Goal: Information Seeking & Learning: Find contact information

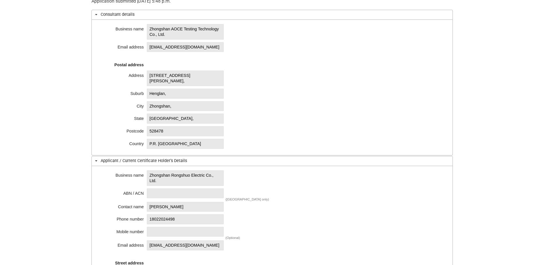
scroll to position [229, 0]
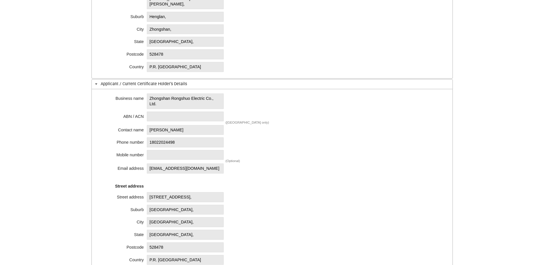
click at [148, 98] on span "Zhongshan Rongshuo Electric Co., Ltd." at bounding box center [185, 100] width 77 height 15
drag, startPoint x: 150, startPoint y: 98, endPoint x: 210, endPoint y: 96, distance: 60.5
click at [210, 96] on span "Zhongshan Rongshuo Electric Co., Ltd." at bounding box center [185, 100] width 77 height 15
copy span "[PERSON_NAME] Electric"
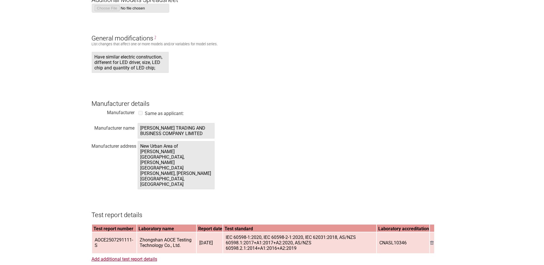
scroll to position [802, 0]
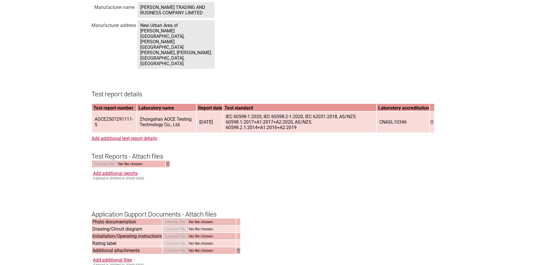
drag, startPoint x: 346, startPoint y: 92, endPoint x: 342, endPoint y: 92, distance: 4.0
click at [346, 112] on span "IEC 60598-1:2020, IEC 60598-2-1:2020, IEC 62031:2018, AS/NZS 60598.1:2017+A1:20…" at bounding box center [299, 122] width 152 height 20
drag, startPoint x: 341, startPoint y: 92, endPoint x: 326, endPoint y: 101, distance: 17.4
click at [326, 112] on span "IEC 60598-1:2020, IEC 60598-2-1:2020, IEC 62031:2018, AS/NZS 60598.1:2017+A1:20…" at bounding box center [299, 122] width 152 height 20
copy span "AS/NZS 60598.1:2017+A1:2017+A2:2020, AS/NZS 60598.2.1:2014+A1:2016+A2:2019"
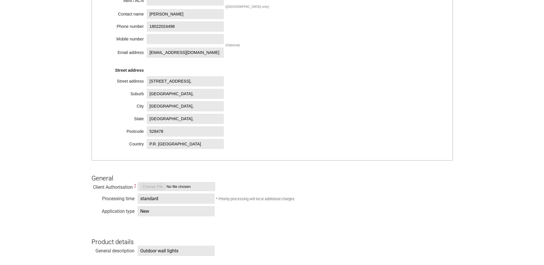
scroll to position [344, 0]
click at [103, 107] on div "Business name [PERSON_NAME] Electric Co., Ltd. ABN / ACN ([GEOGRAPHIC_DATA] onl…" at bounding box center [271, 67] width 361 height 187
click at [101, 82] on div "Street address" at bounding box center [122, 81] width 43 height 6
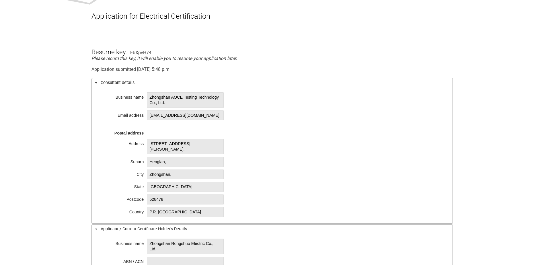
scroll to position [86, 0]
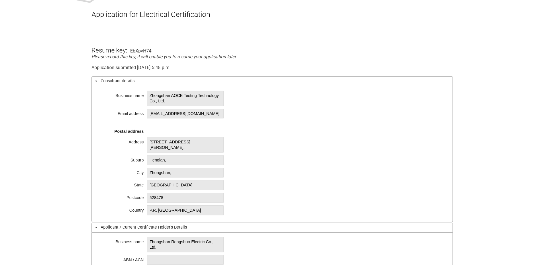
click at [123, 38] on h3 "Resume key:" at bounding box center [109, 45] width 36 height 17
click at [198, 121] on div "Business name Zhongshan AOCE Testing Technology Co., Ltd. Email address [EMAIL_…" at bounding box center [271, 154] width 361 height 136
click at [203, 114] on span "[EMAIL_ADDRESS][DOMAIN_NAME]" at bounding box center [185, 114] width 77 height 10
drag, startPoint x: 199, startPoint y: 114, endPoint x: 150, endPoint y: 115, distance: 49.6
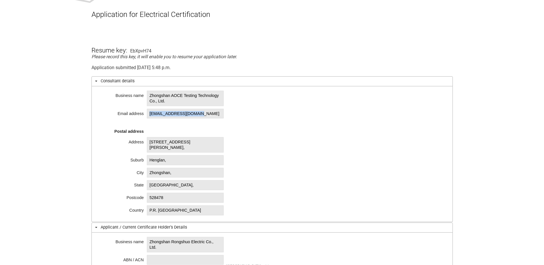
click at [150, 115] on span "[EMAIL_ADDRESS][DOMAIN_NAME]" at bounding box center [185, 114] width 77 height 10
copy span "[EMAIL_ADDRESS][DOMAIN_NAME]"
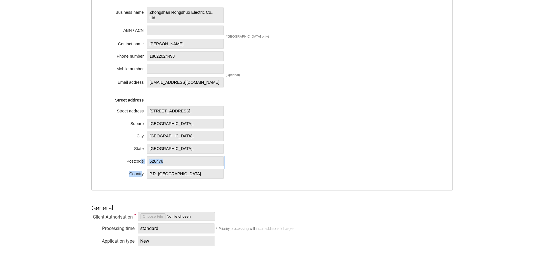
drag, startPoint x: 182, startPoint y: 181, endPoint x: 141, endPoint y: 172, distance: 41.5
click at [142, 175] on div "Business name [PERSON_NAME] Electric Co., Ltd. ABN / ACN ([GEOGRAPHIC_DATA] onl…" at bounding box center [271, 96] width 361 height 187
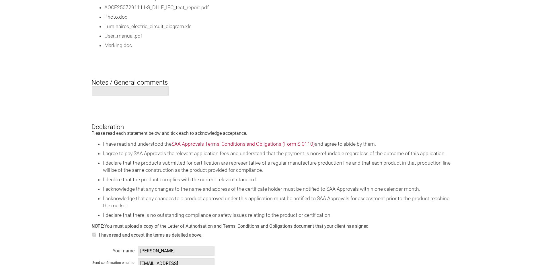
scroll to position [1204, 0]
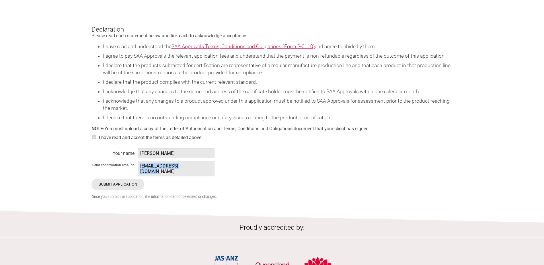
drag, startPoint x: 190, startPoint y: 141, endPoint x: 139, endPoint y: 144, distance: 51.6
click at [139, 161] on span "[EMAIL_ADDRESS][DOMAIN_NAME]" at bounding box center [176, 168] width 77 height 15
copy span "[EMAIL_ADDRESS][DOMAIN_NAME]"
